Goal: Transaction & Acquisition: Purchase product/service

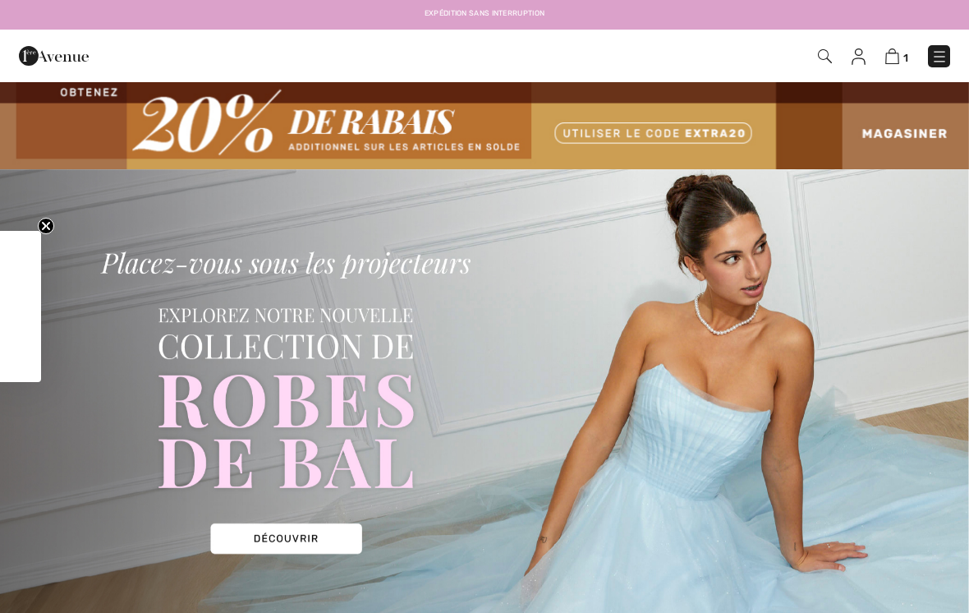
checkbox input "true"
click at [888, 64] on img at bounding box center [893, 56] width 14 height 16
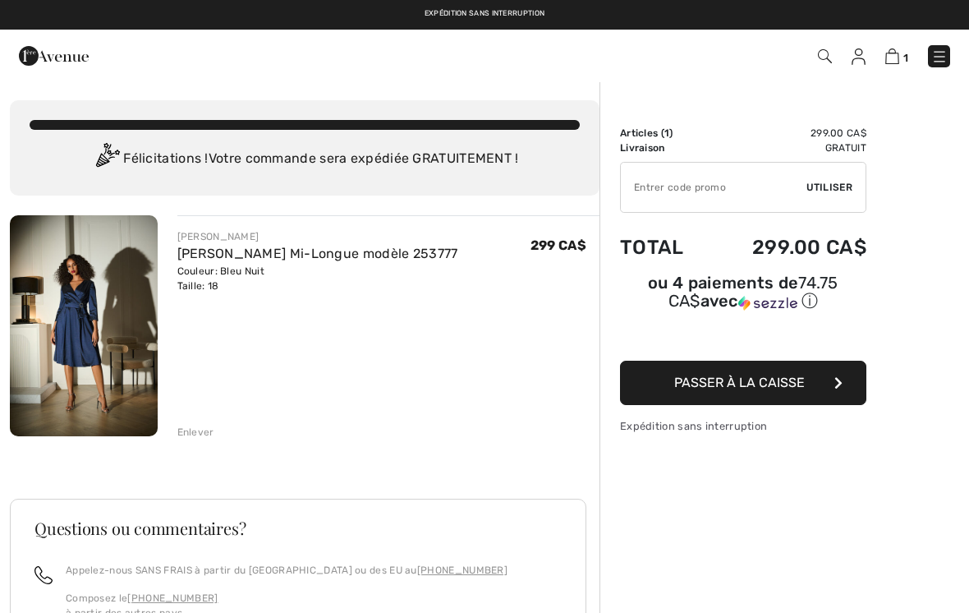
click at [71, 352] on img at bounding box center [84, 325] width 148 height 221
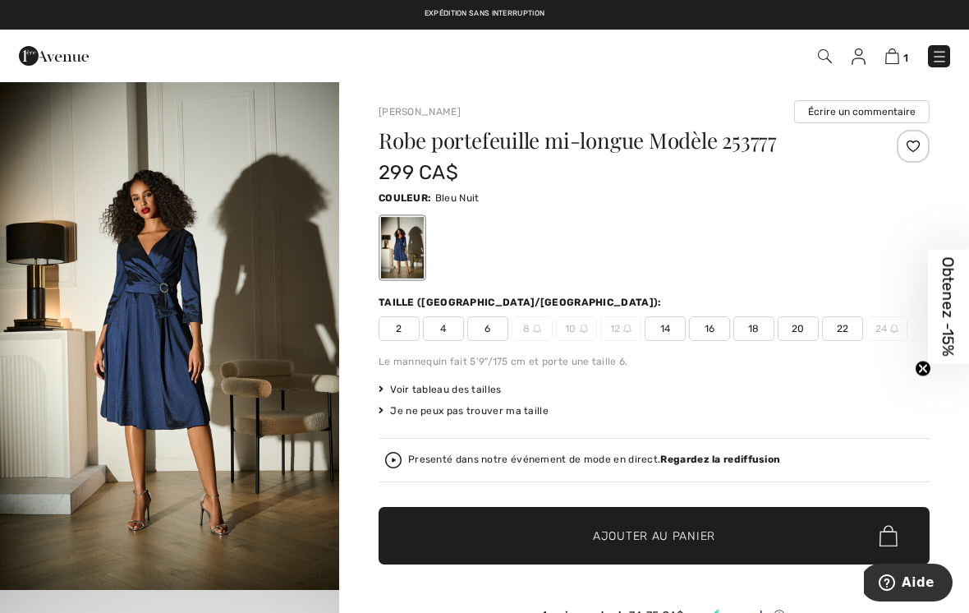
click at [716, 334] on span "16" at bounding box center [709, 328] width 41 height 25
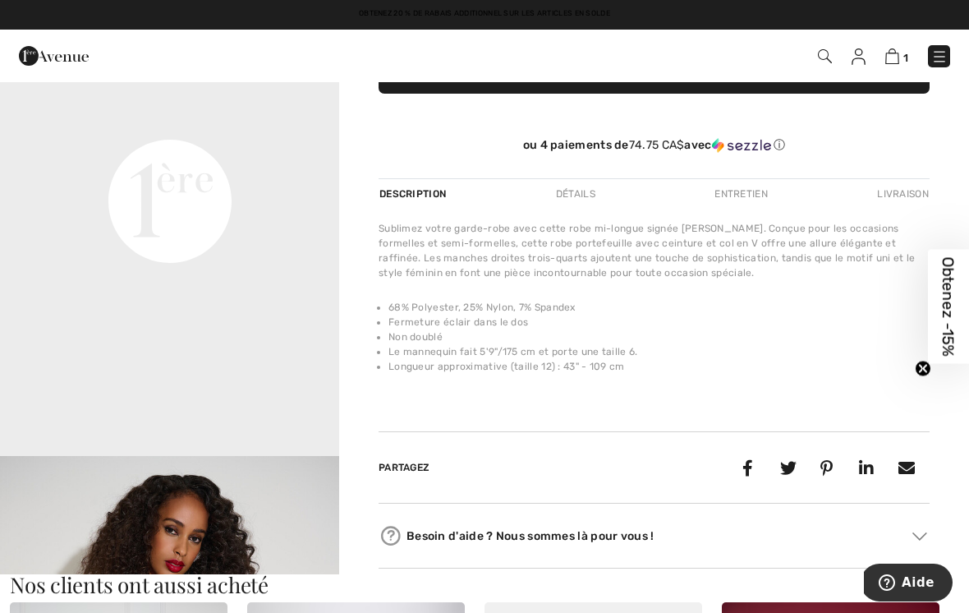
scroll to position [683, 0]
click at [140, 115] on video "Your browser does not support the video tag." at bounding box center [169, 30] width 339 height 170
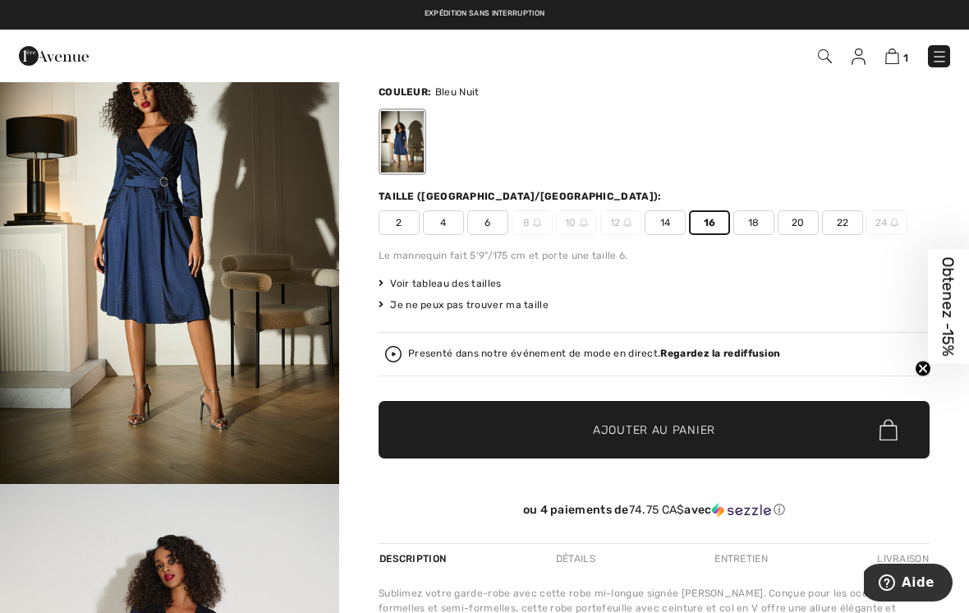
scroll to position [0, 0]
